Goal: Check status: Check status

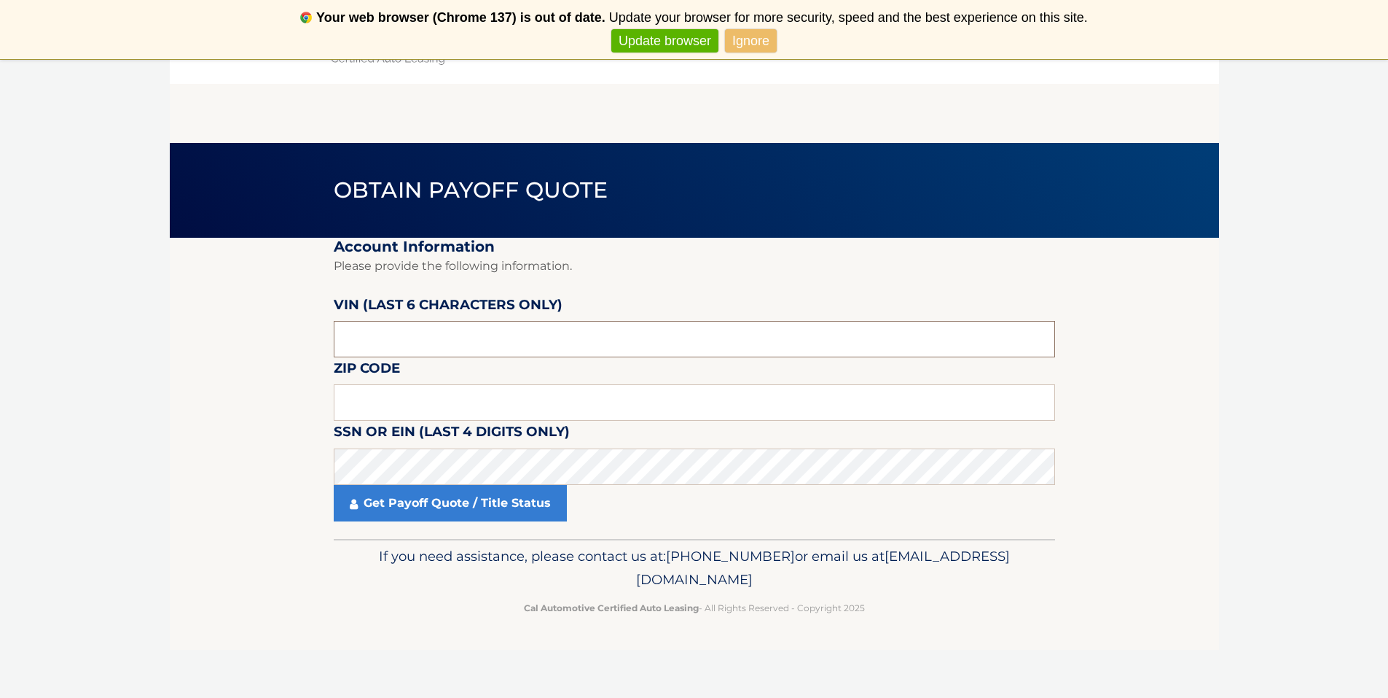
click at [378, 340] on input "text" at bounding box center [695, 339] width 722 height 36
drag, startPoint x: 389, startPoint y: 343, endPoint x: 271, endPoint y: 347, distance: 118.2
click at [271, 347] on section "Account Information Please provide the following information. [PERSON_NAME] (la…" at bounding box center [695, 388] width 1050 height 301
type input "004495"
click at [353, 410] on input "text" at bounding box center [695, 402] width 722 height 36
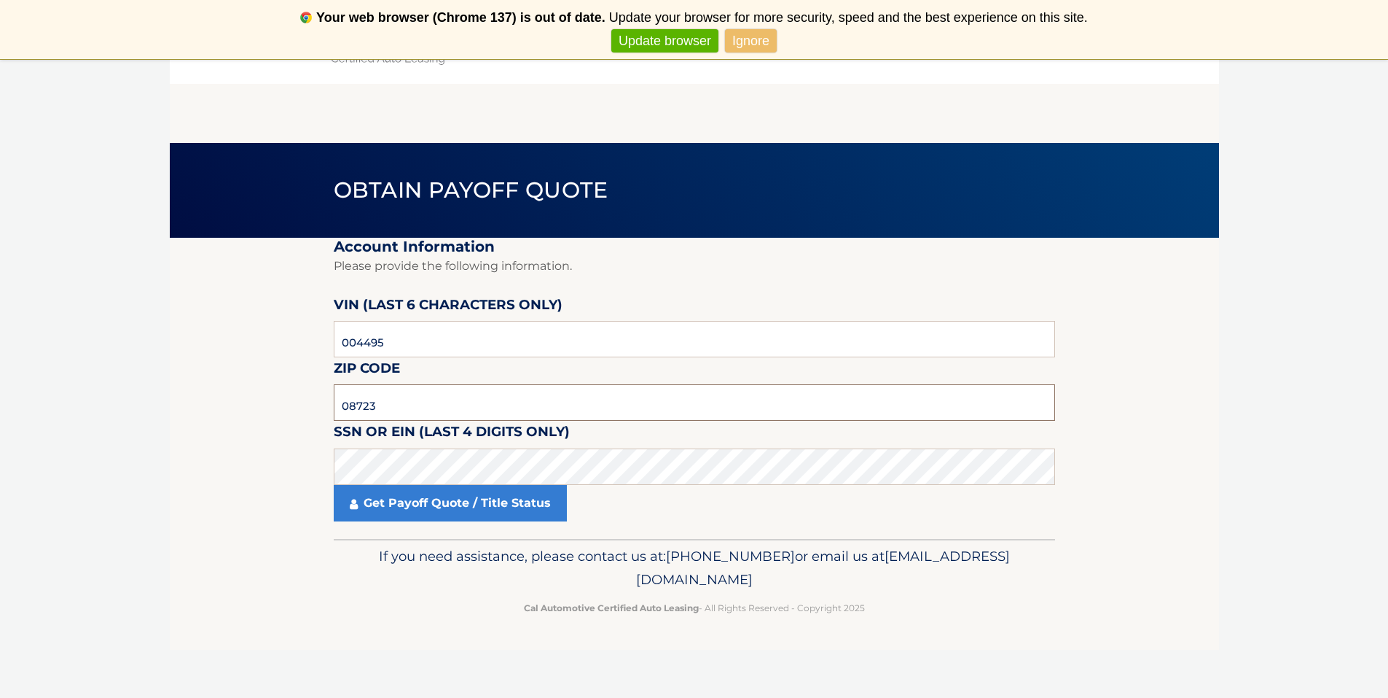
type input "08723"
click at [415, 503] on link "Get Payoff Quote / Title Status" at bounding box center [450, 503] width 233 height 36
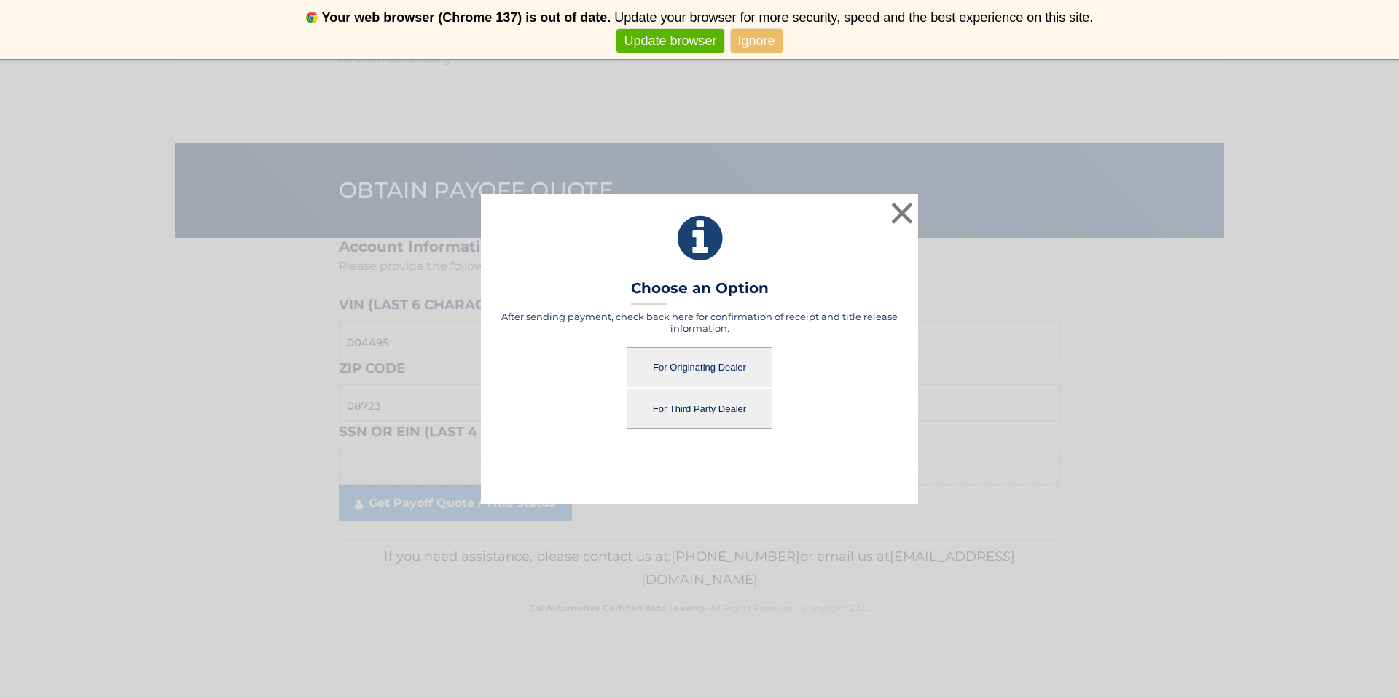
click at [700, 359] on button "For Originating Dealer" at bounding box center [700, 367] width 146 height 40
click at [695, 365] on button "For Originating Dealer" at bounding box center [700, 367] width 146 height 40
